Goal: Navigation & Orientation: Find specific page/section

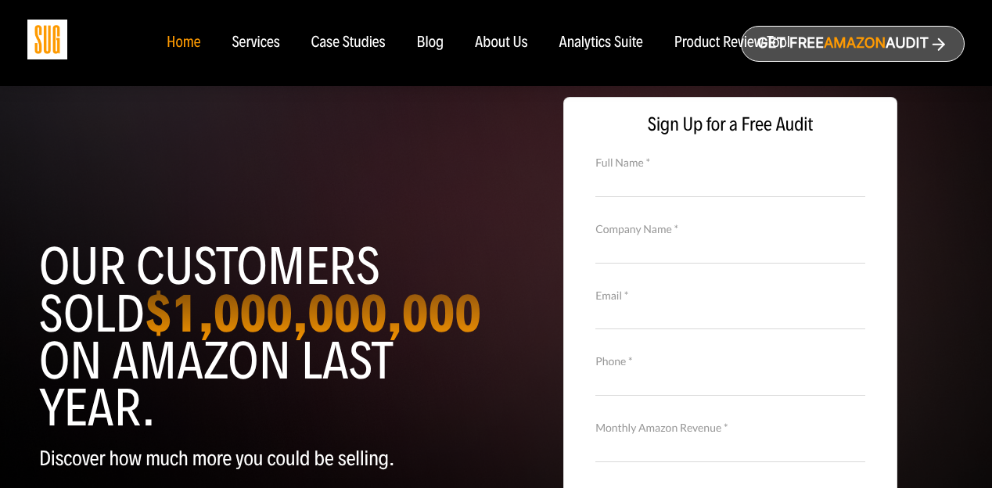
click at [59, 39] on img at bounding box center [47, 40] width 40 height 40
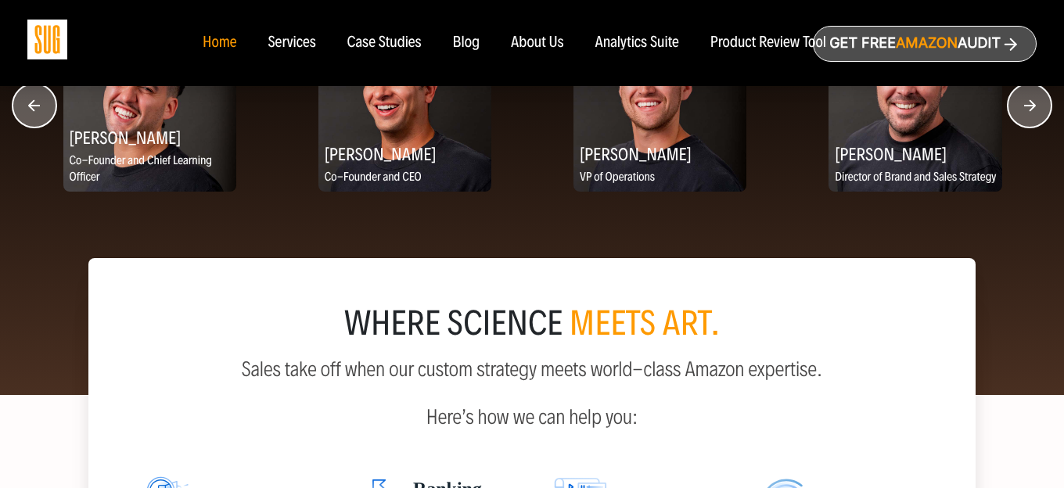
scroll to position [2092, 0]
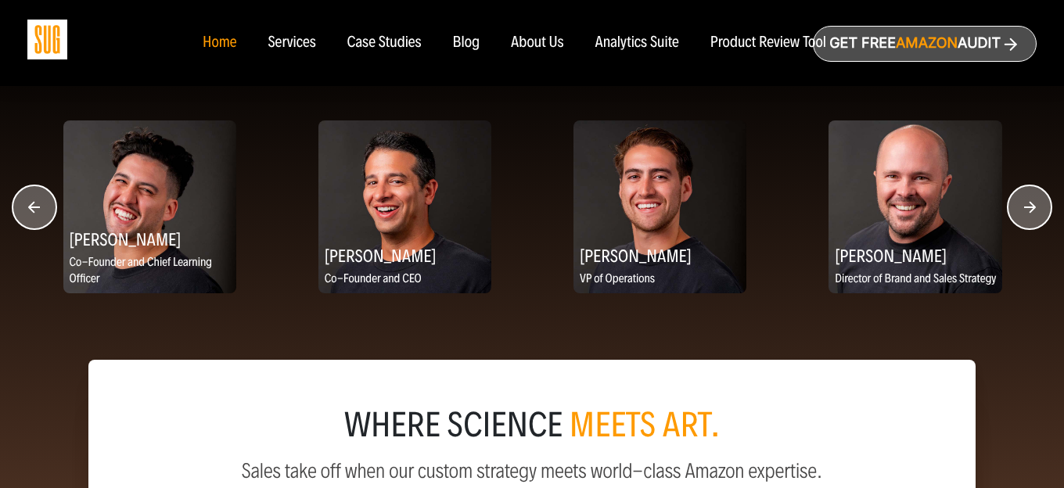
click at [992, 206] on circle "button" at bounding box center [1030, 207] width 44 height 44
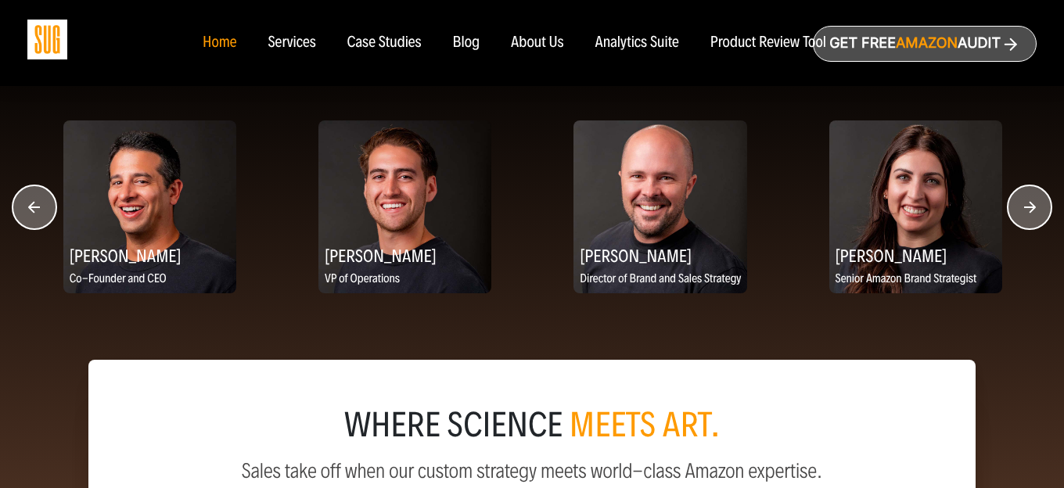
click at [992, 206] on circle "button" at bounding box center [1030, 207] width 44 height 44
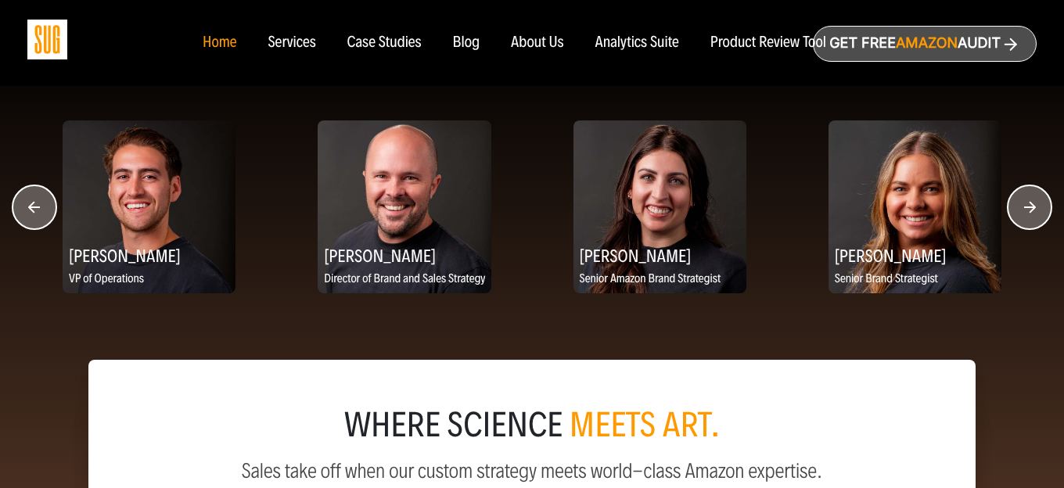
click at [992, 206] on circle "button" at bounding box center [1030, 207] width 44 height 44
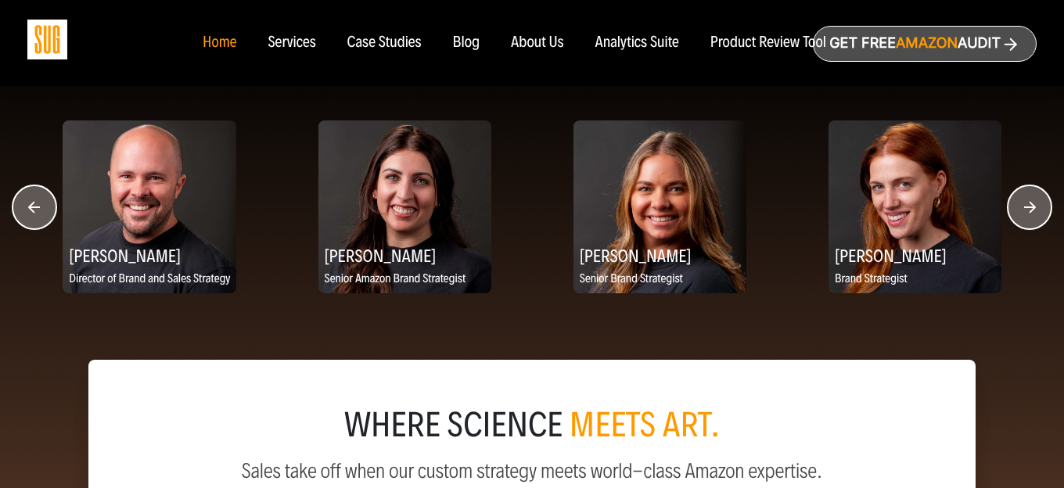
click at [992, 206] on circle "button" at bounding box center [1030, 207] width 44 height 44
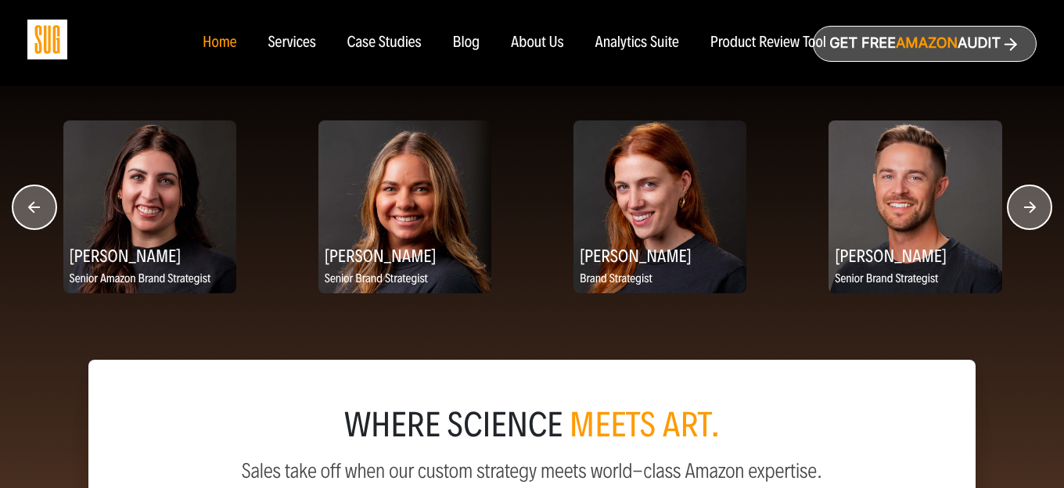
click at [992, 206] on circle "button" at bounding box center [1030, 207] width 44 height 44
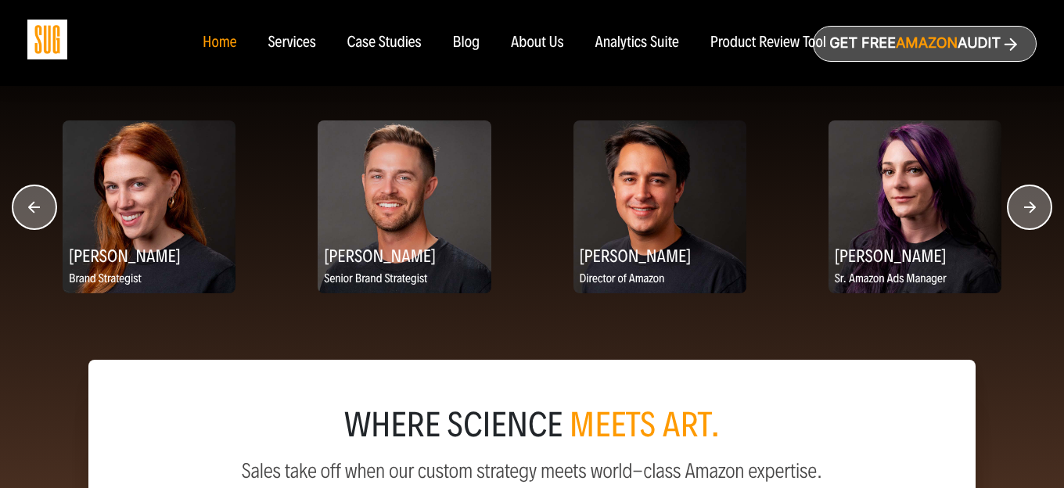
click at [992, 206] on circle "button" at bounding box center [1030, 207] width 44 height 44
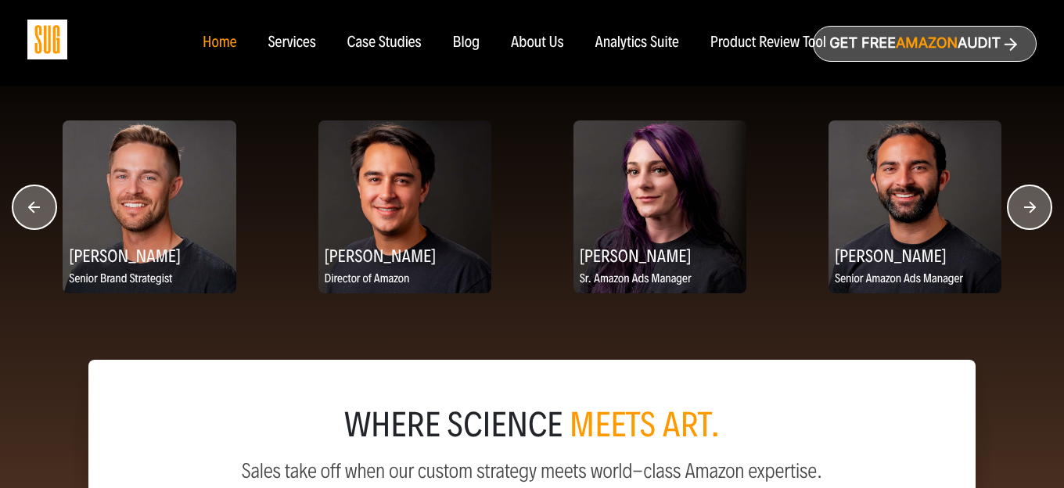
click at [992, 206] on circle "button" at bounding box center [1030, 207] width 44 height 44
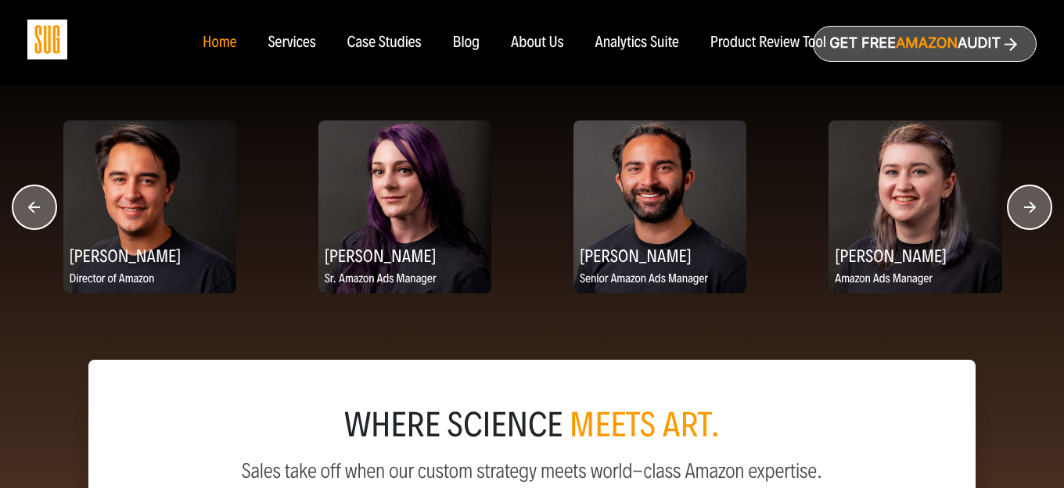
click at [592, 45] on ul "Home Services Case Studies" at bounding box center [514, 42] width 655 height 17
click at [605, 45] on div "Analytics Suite" at bounding box center [638, 42] width 84 height 17
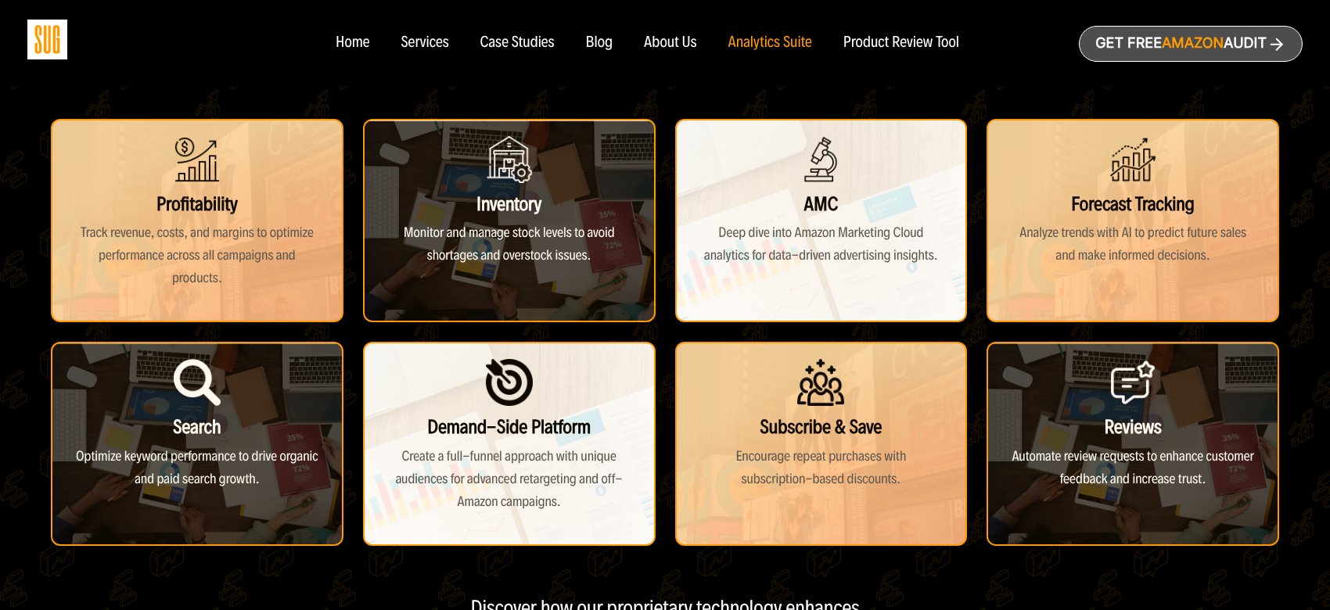
scroll to position [341, 0]
